Goal: Transaction & Acquisition: Purchase product/service

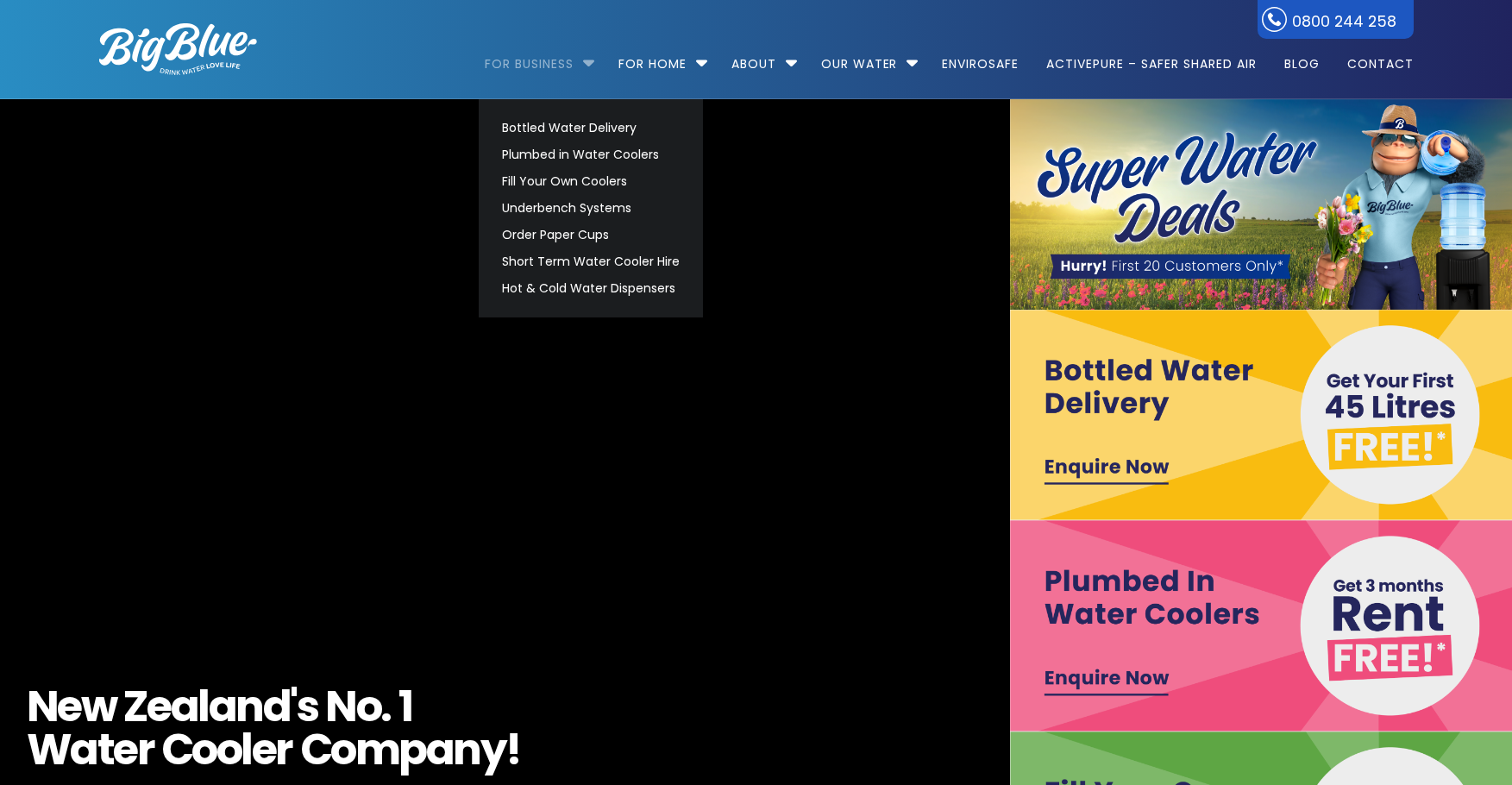
click at [573, 71] on link "For Business" at bounding box center [536, 55] width 101 height 111
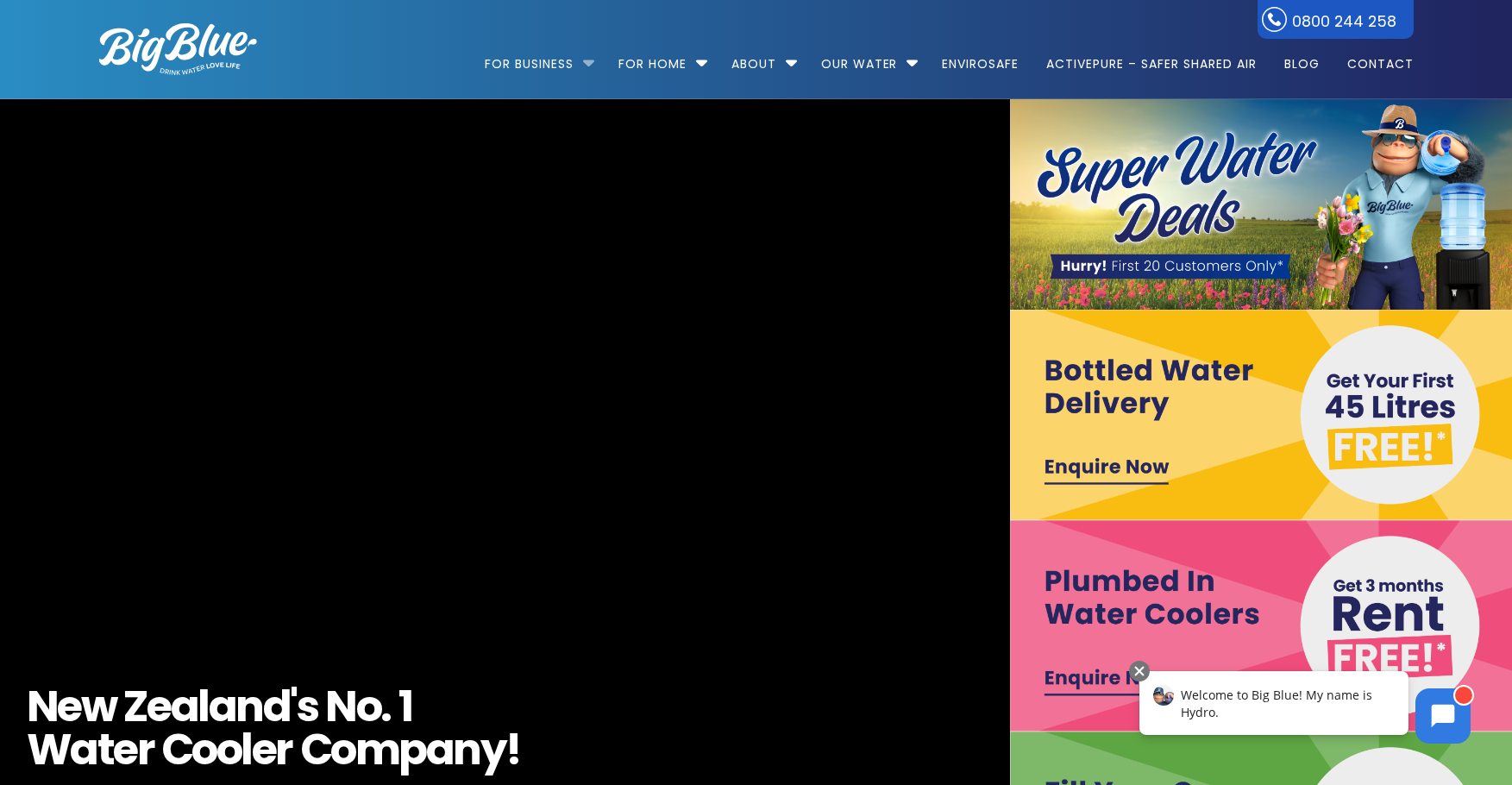
click at [581, 60] on li "For Business Bottled Water Delivery Plumbed in Water Coolers Fill Your Own Cool…" at bounding box center [544, 55] width 118 height 98
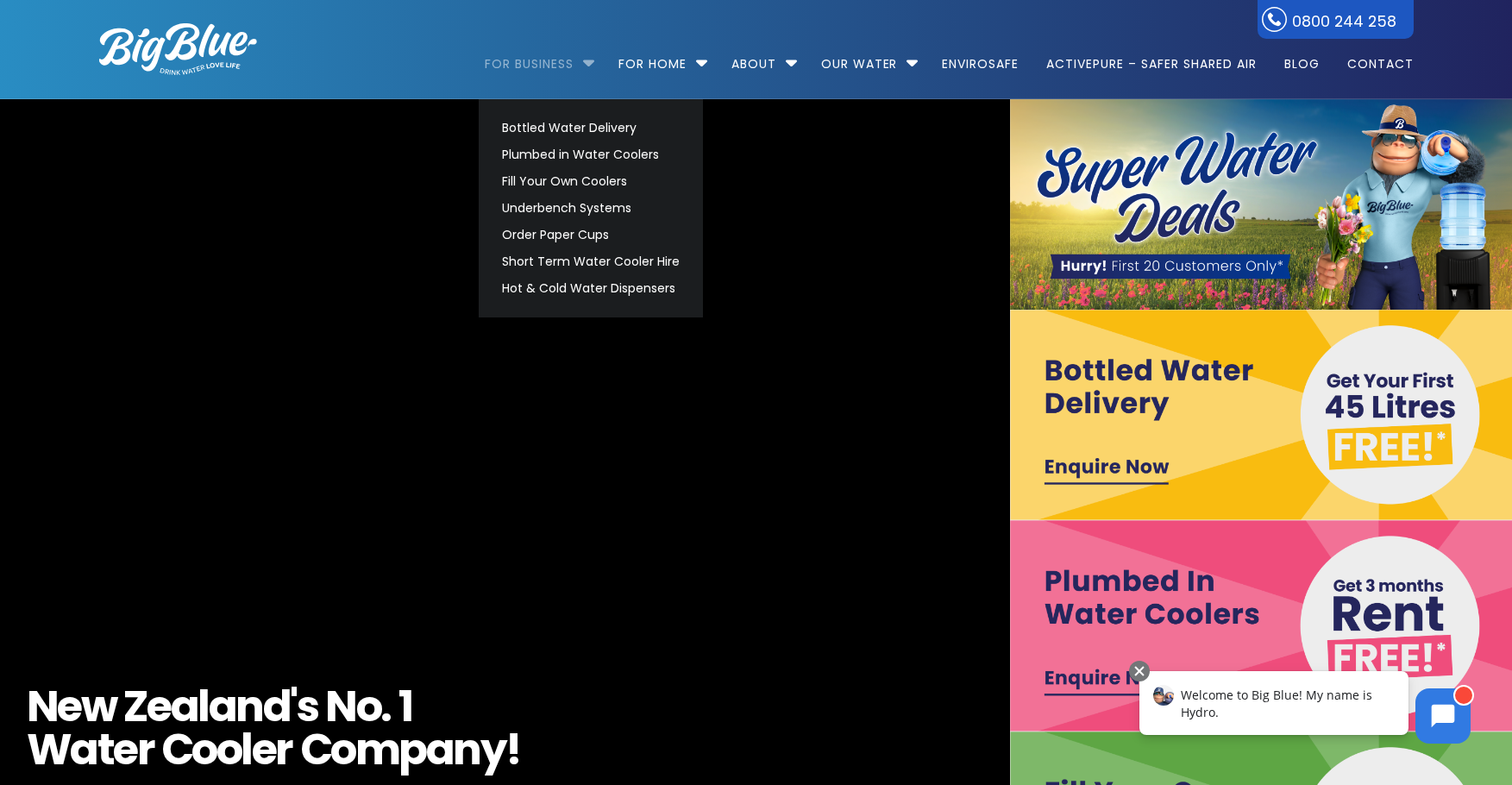
click at [532, 63] on link "For Business" at bounding box center [536, 55] width 101 height 111
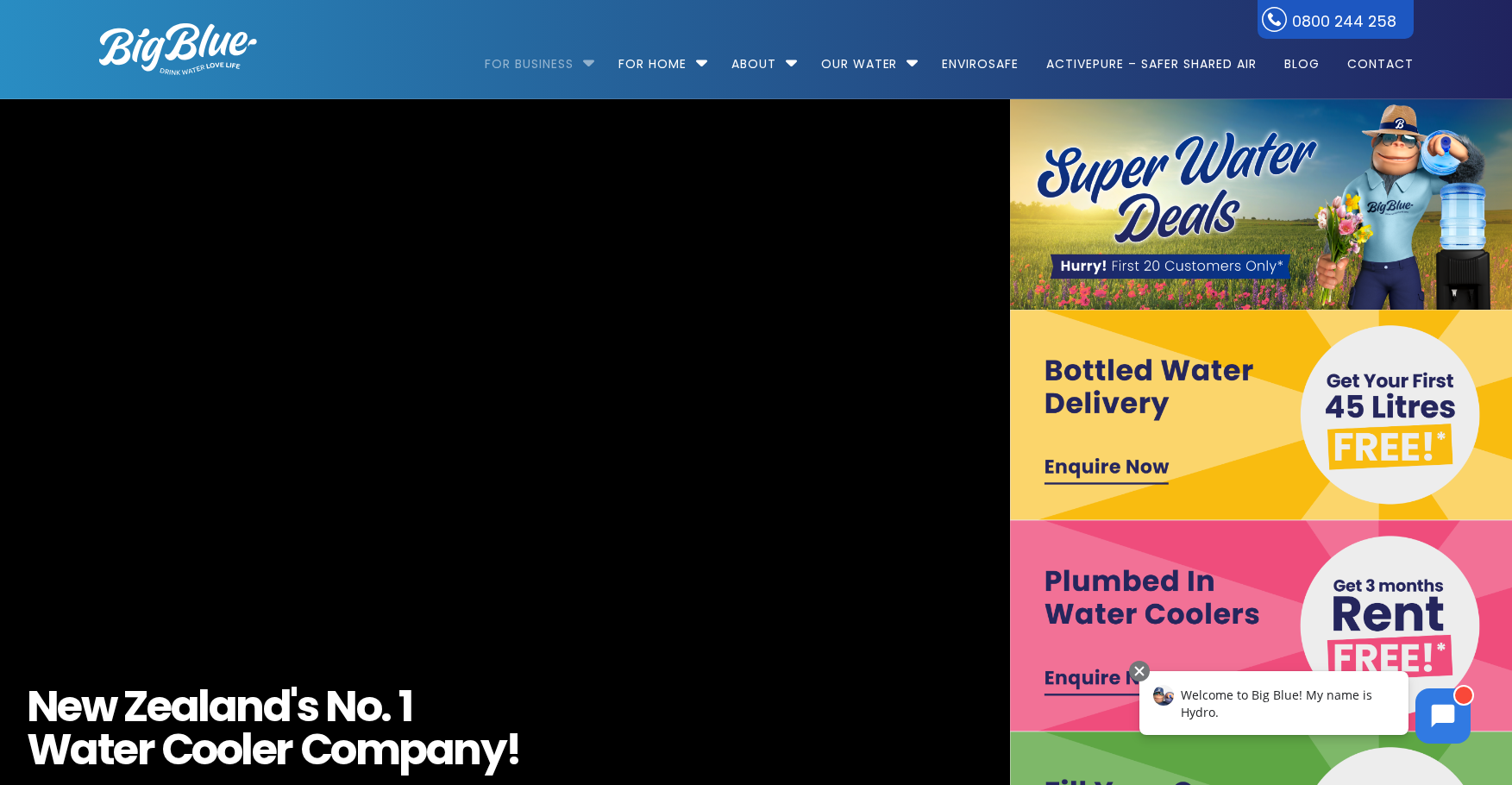
click at [558, 60] on link "For Business" at bounding box center [536, 55] width 101 height 111
click at [586, 63] on li "For Business Bottled Water Delivery Plumbed in Water Coolers Fill Your Own Cool…" at bounding box center [544, 55] width 118 height 98
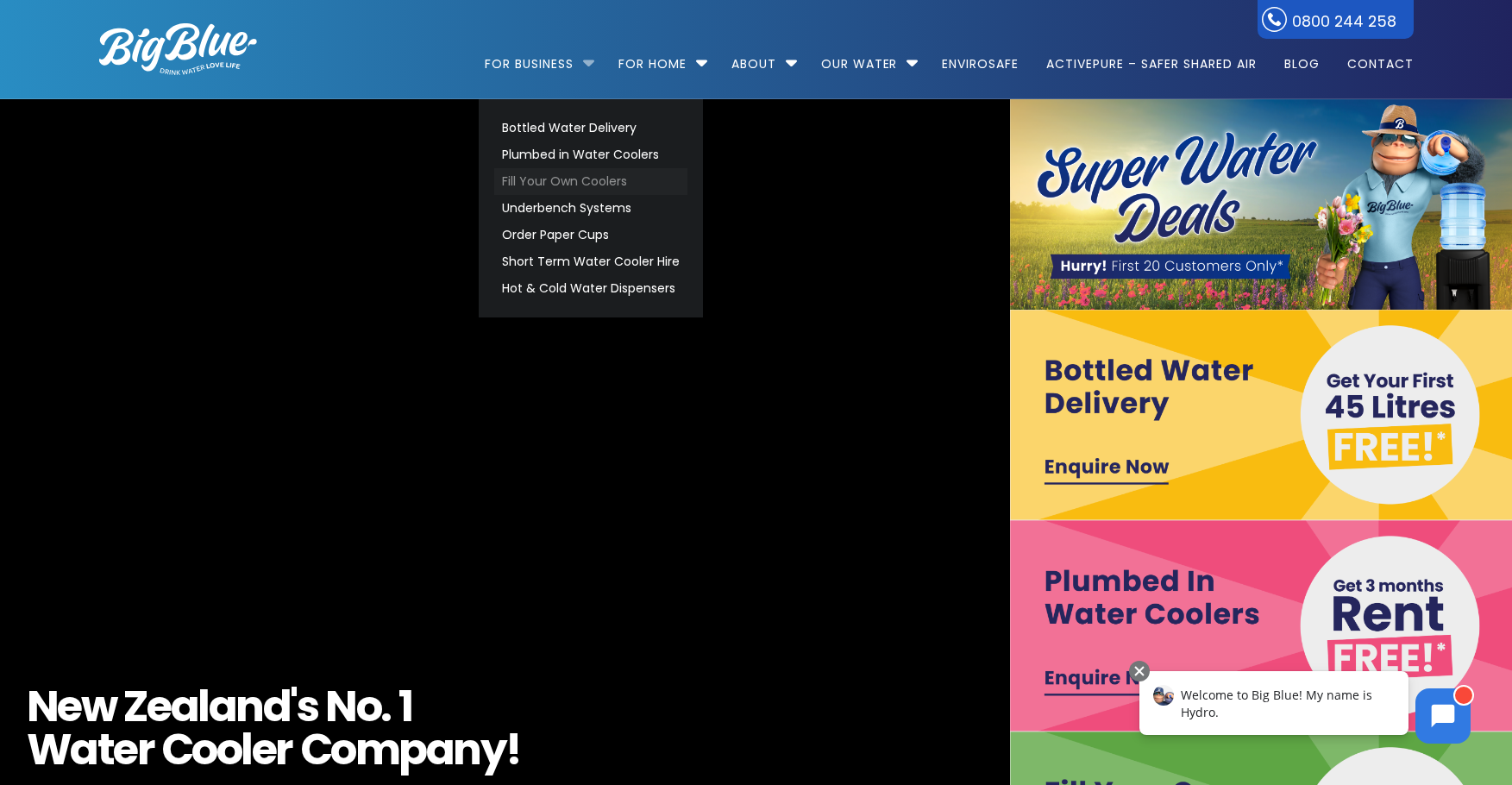
click at [553, 172] on link "Fill Your Own Coolers" at bounding box center [591, 182] width 193 height 27
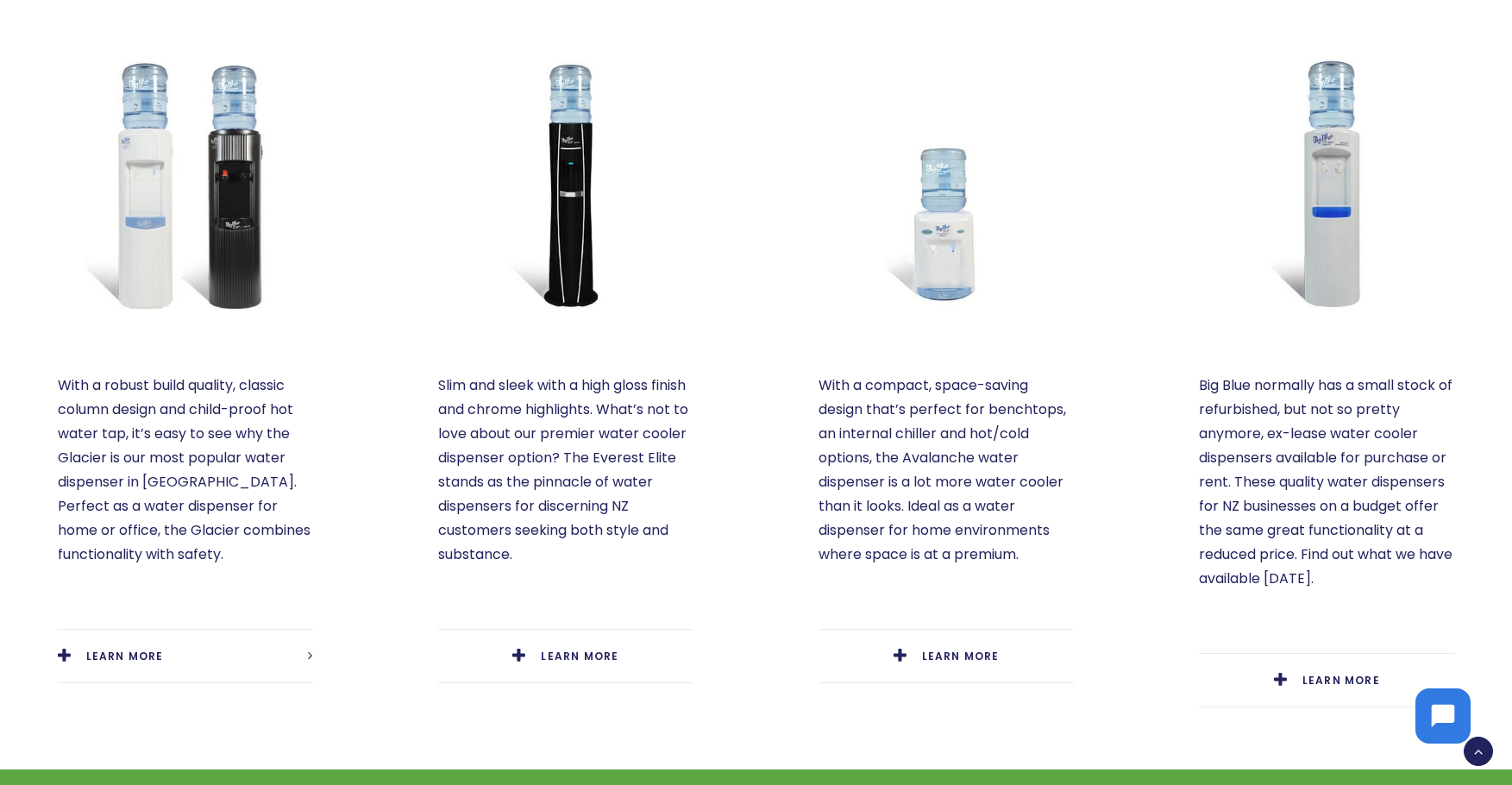
scroll to position [947, 0]
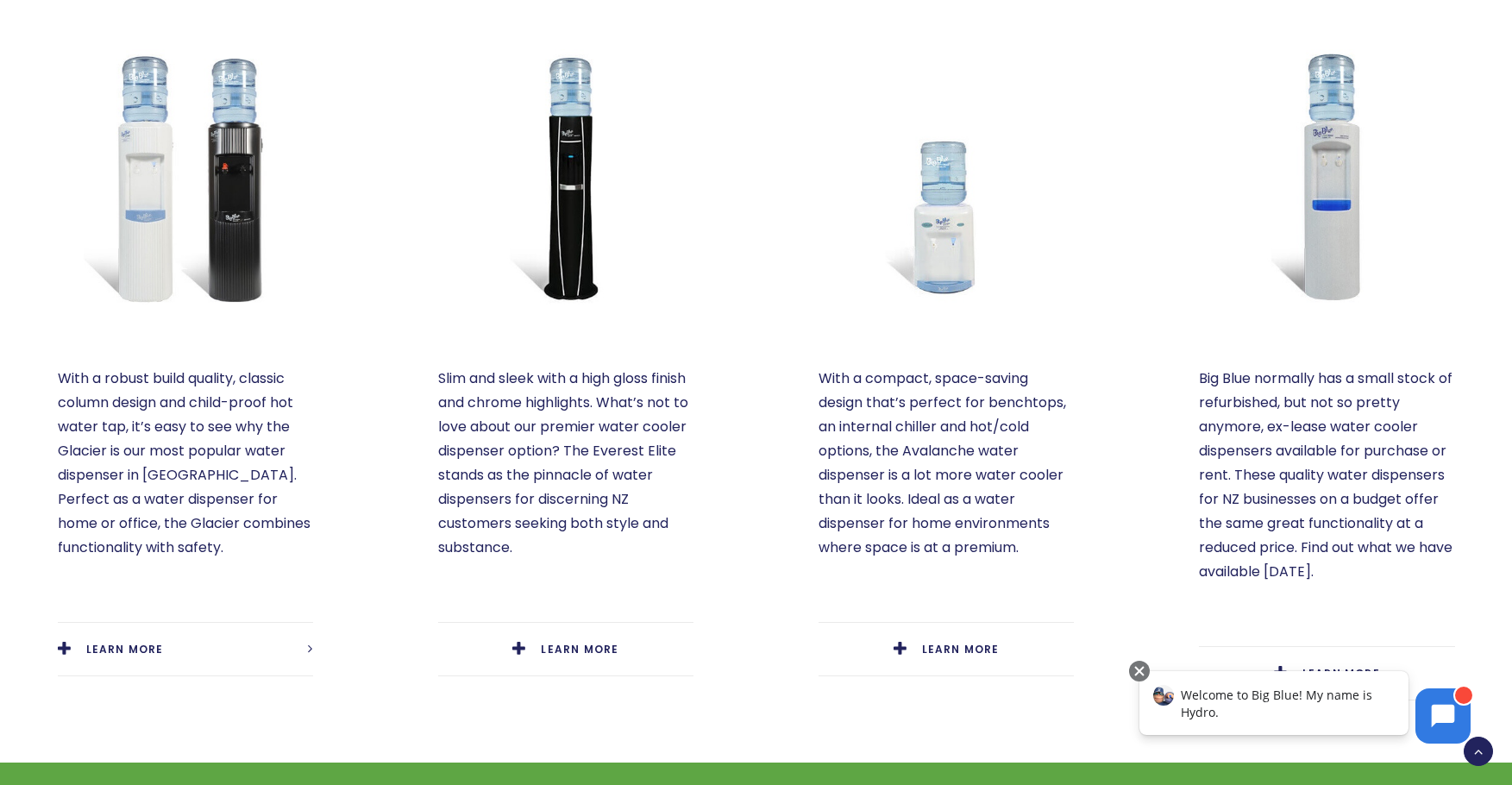
click at [215, 202] on img at bounding box center [185, 176] width 256 height 256
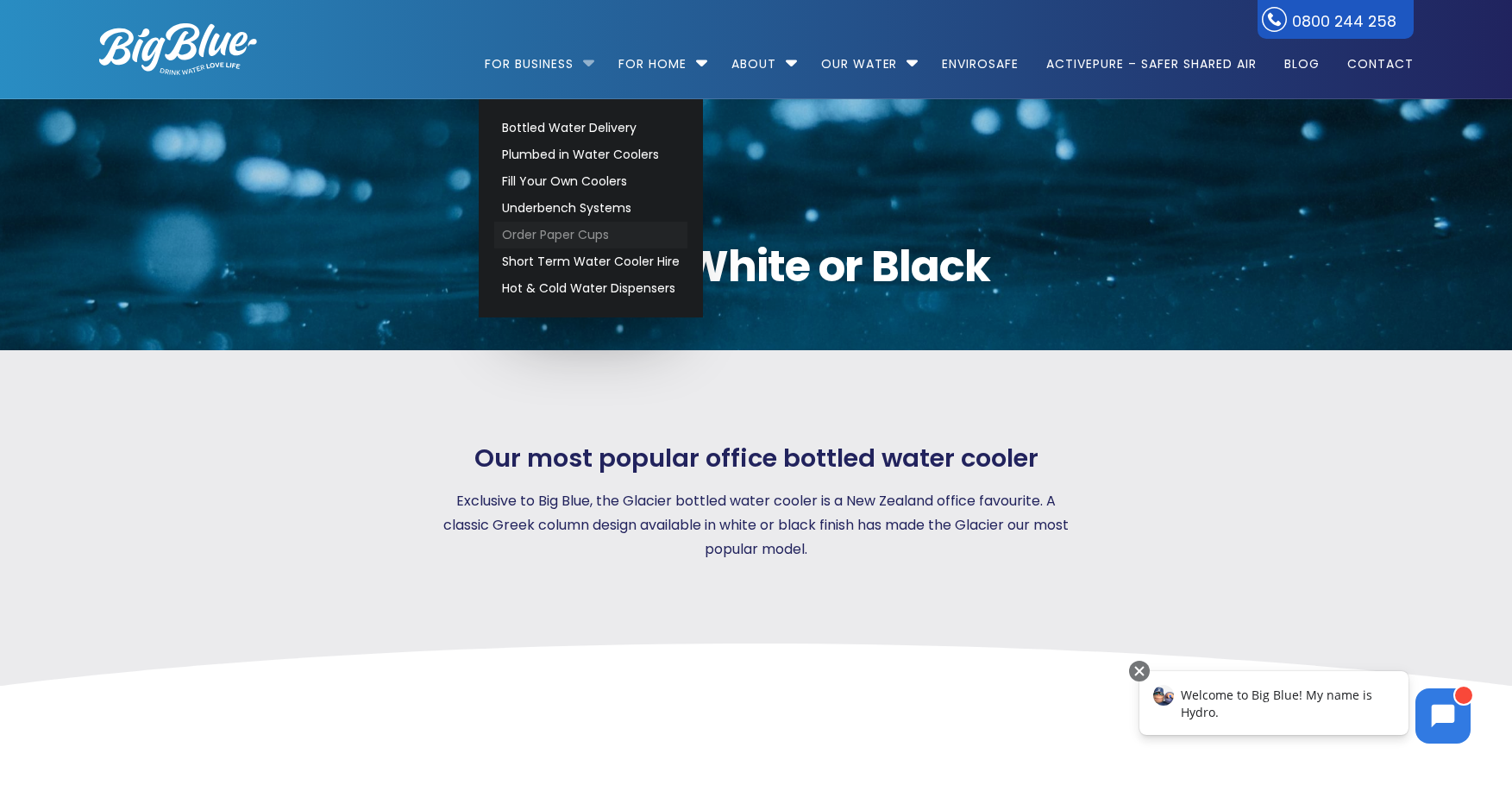
click at [549, 236] on link "Order Paper Cups" at bounding box center [591, 235] width 193 height 27
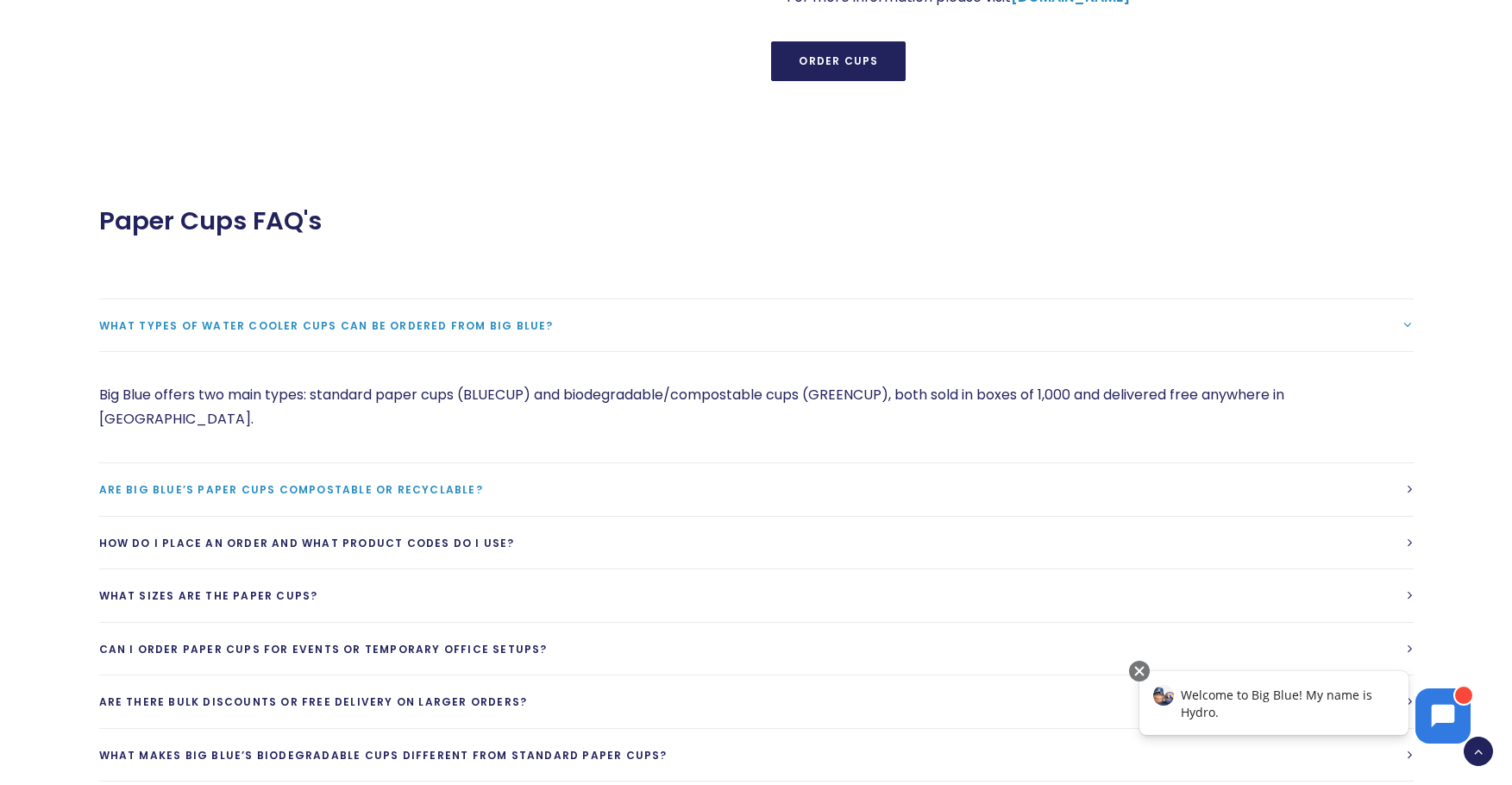
scroll to position [1984, 0]
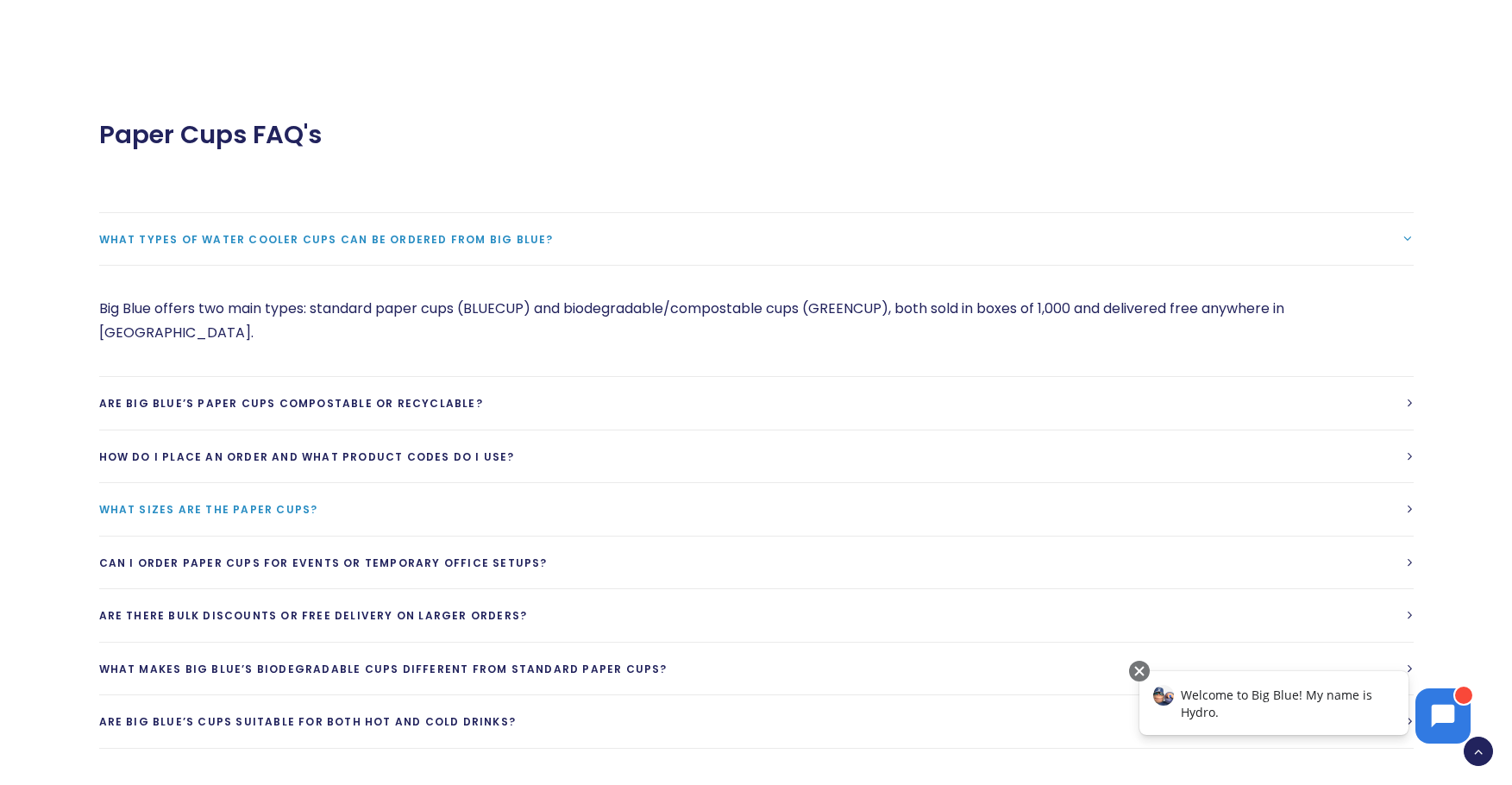
click at [309, 483] on link "What sizes are the paper cups?" at bounding box center [757, 510] width 1315 height 52
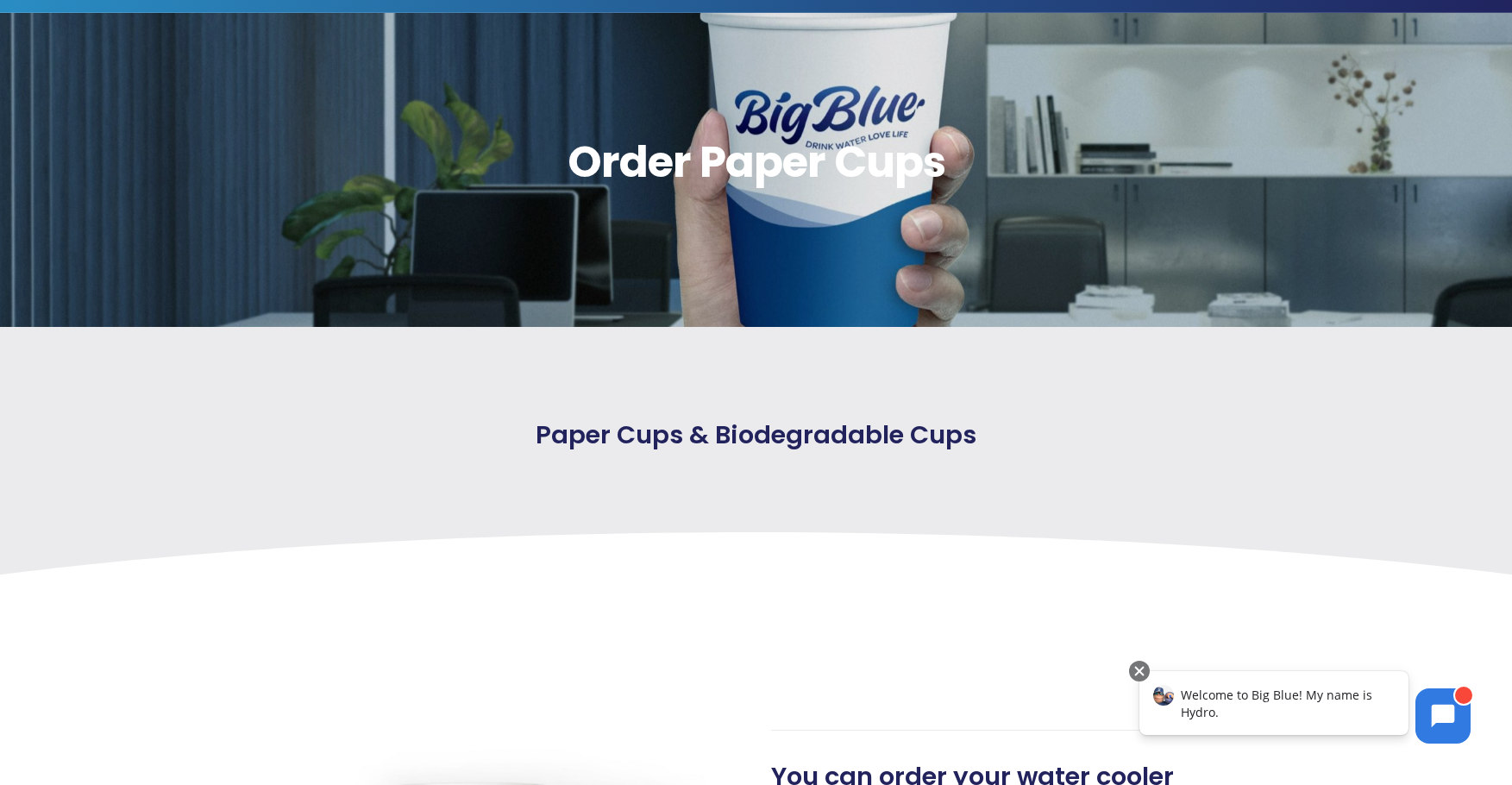
scroll to position [0, 0]
